Goal: Task Accomplishment & Management: Use online tool/utility

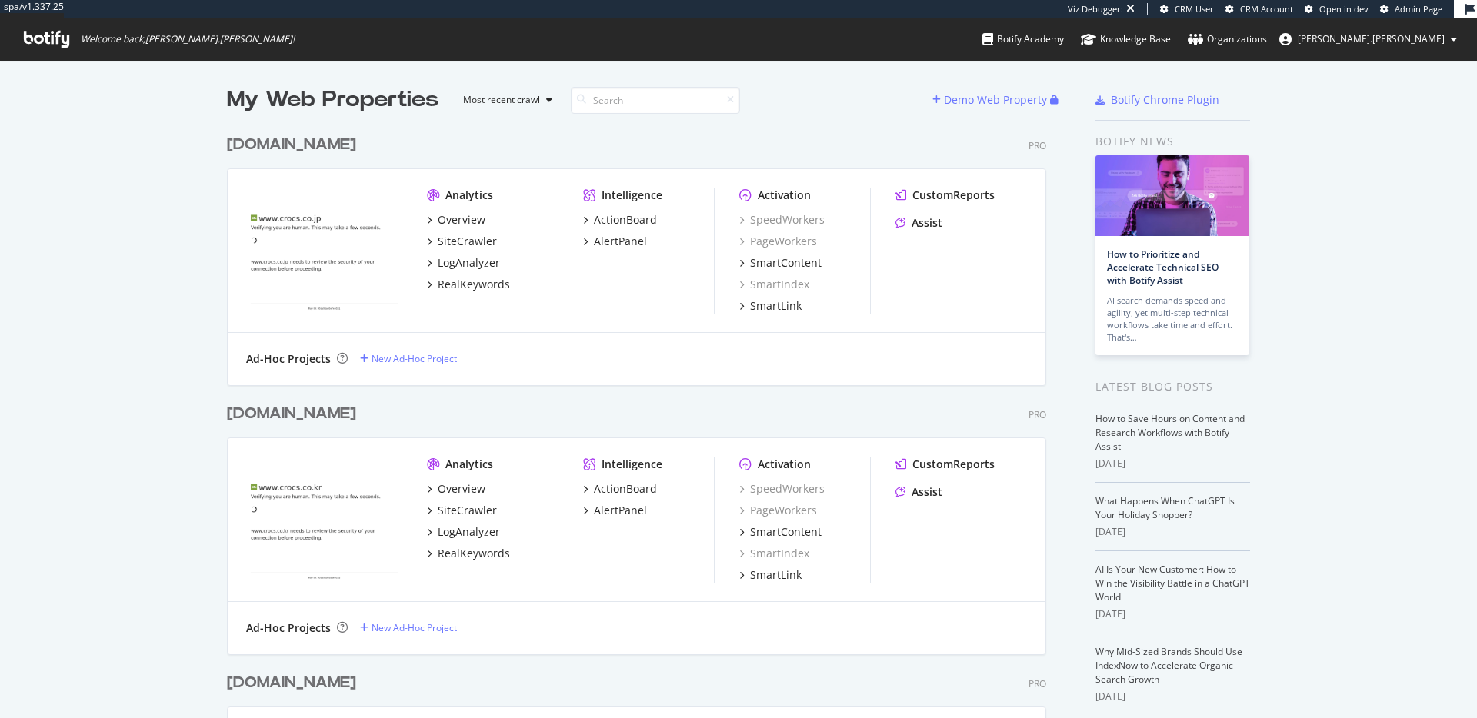
scroll to position [4052, 832]
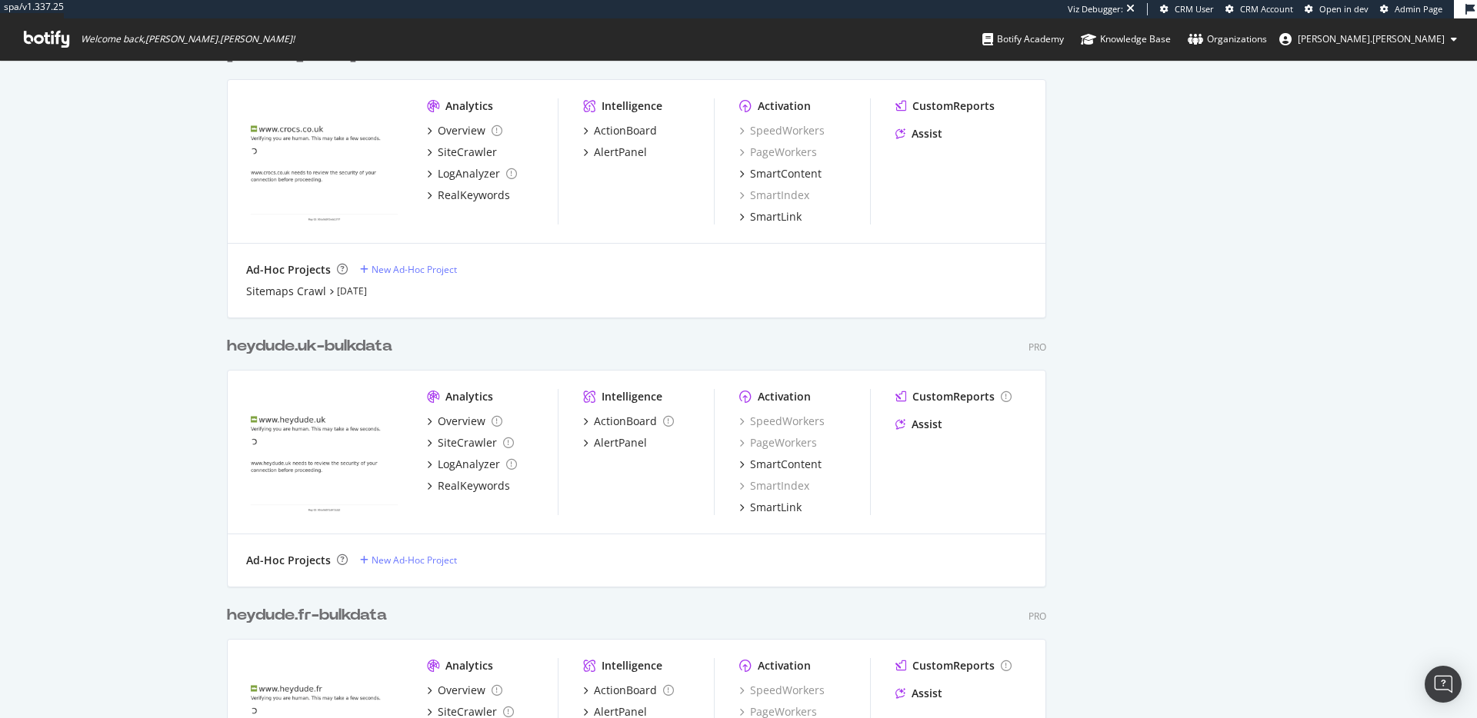
scroll to position [0, 0]
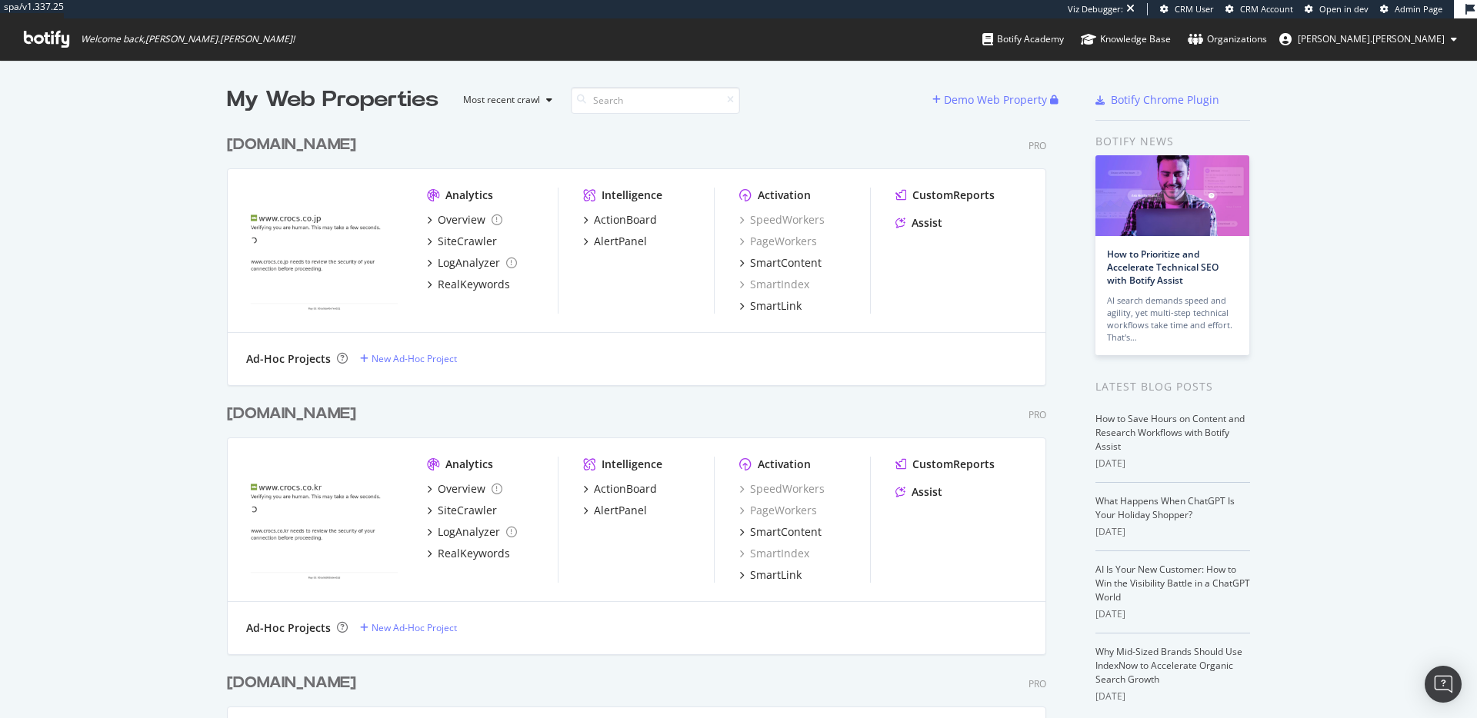
drag, startPoint x: 1371, startPoint y: 310, endPoint x: 1372, endPoint y: 301, distance: 9.4
click at [575, 315] on div "Analytics Overview SiteCrawler LogAnalyzer RealKeywords Intelligence ActionBoar…" at bounding box center [637, 251] width 818 height 164
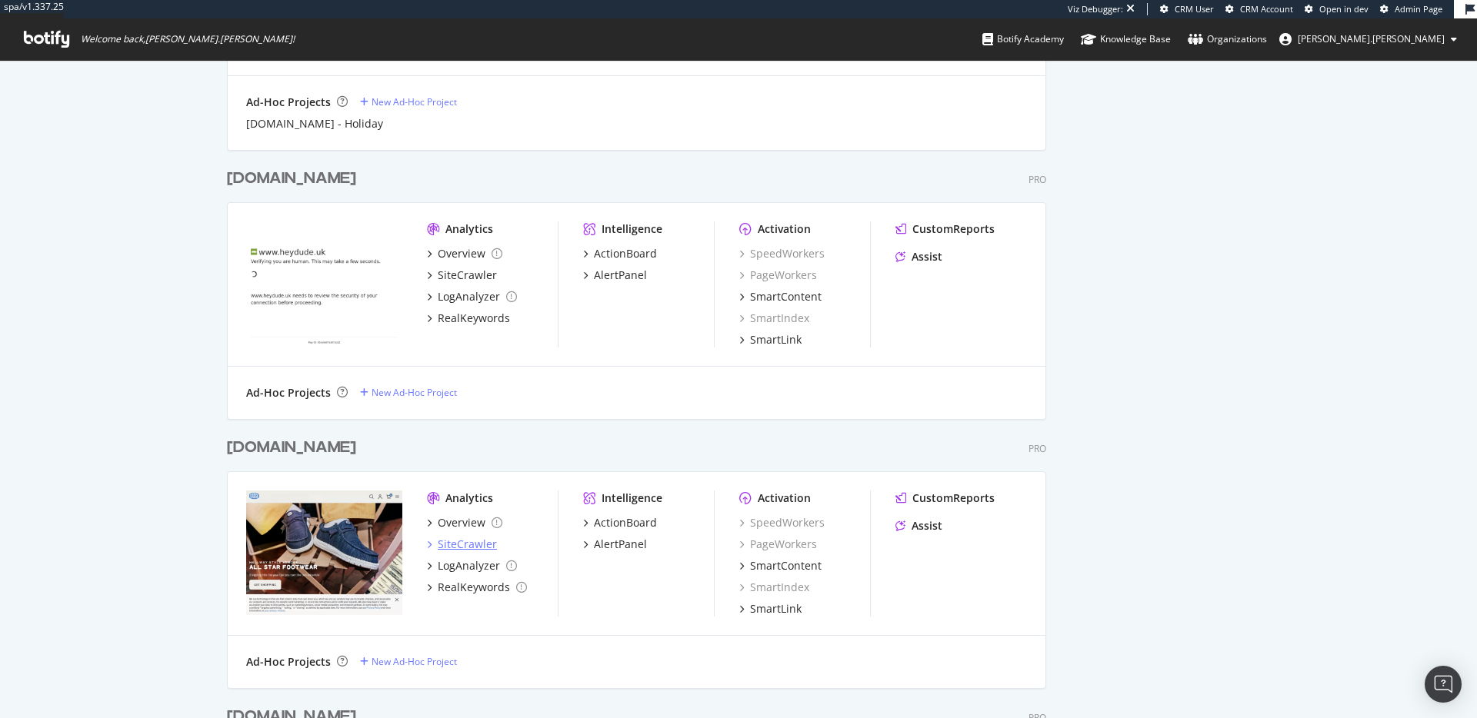
click at [465, 538] on div "SiteCrawler" at bounding box center [467, 544] width 59 height 15
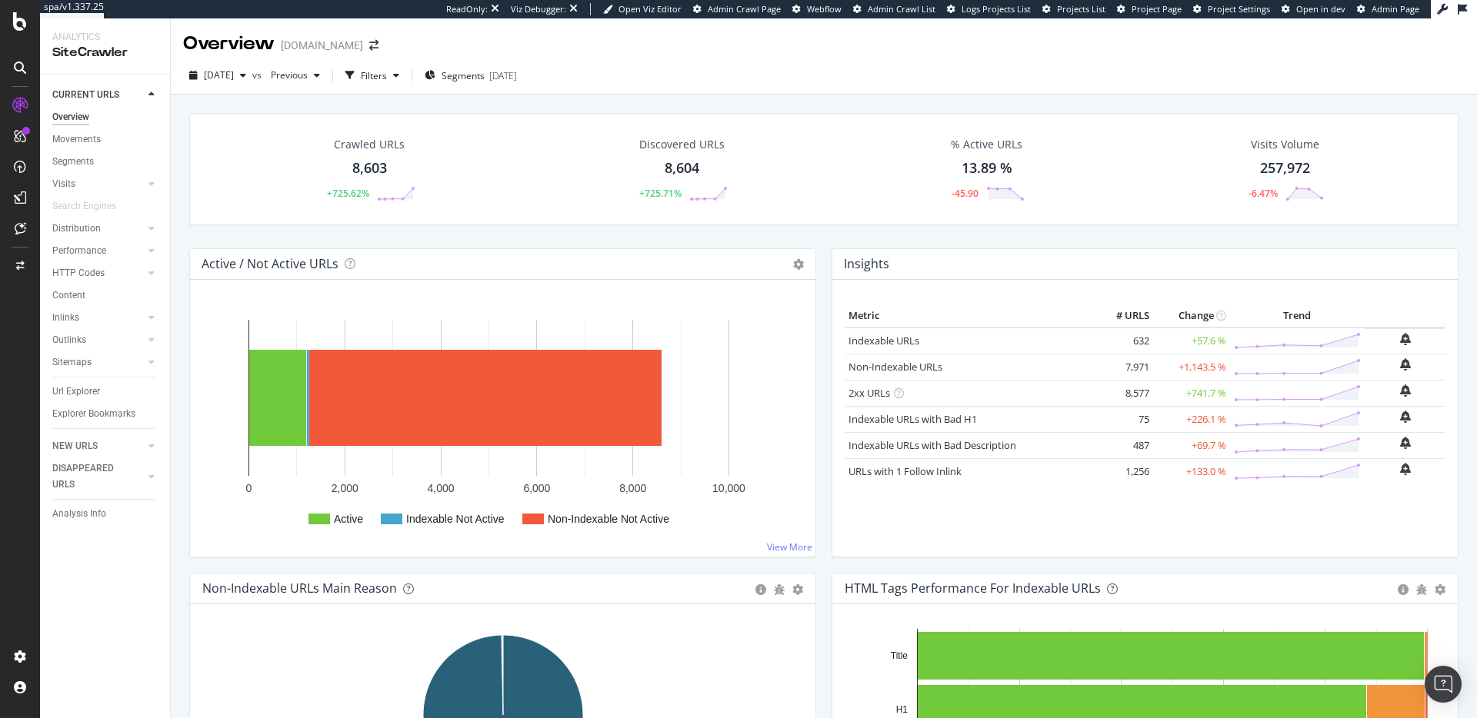
click at [85, 114] on div "Overview" at bounding box center [70, 117] width 37 height 16
